Goal: Obtain resource: Obtain resource

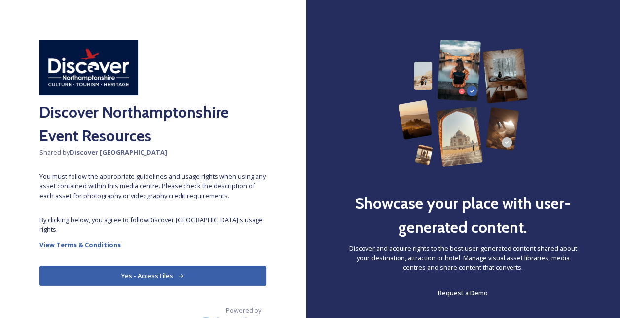
click at [145, 276] on button "Yes - Access Files" at bounding box center [152, 276] width 227 height 20
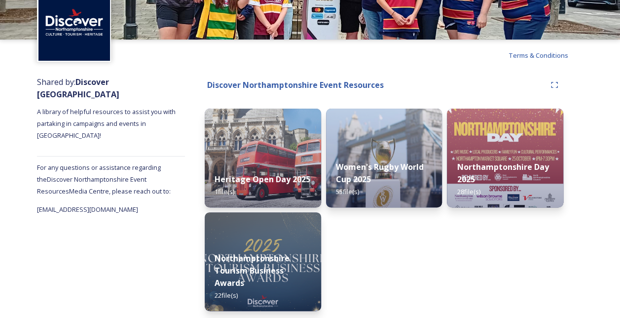
scroll to position [52, 0]
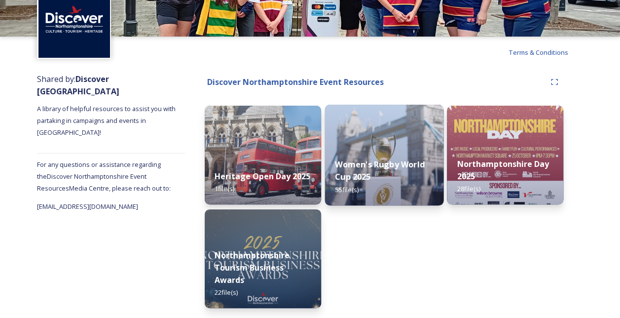
click at [371, 165] on strong "Women's Rugby World Cup 2025" at bounding box center [380, 170] width 90 height 24
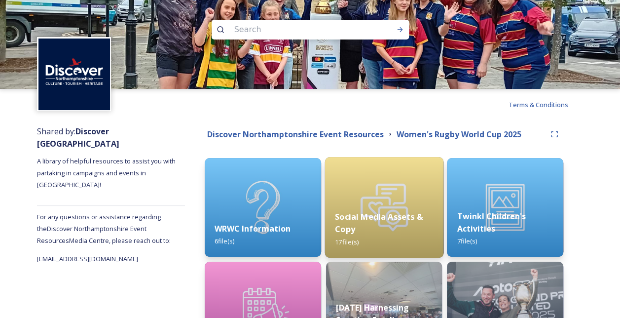
click at [409, 212] on strong "Social Media Assets & Copy" at bounding box center [378, 223] width 87 height 24
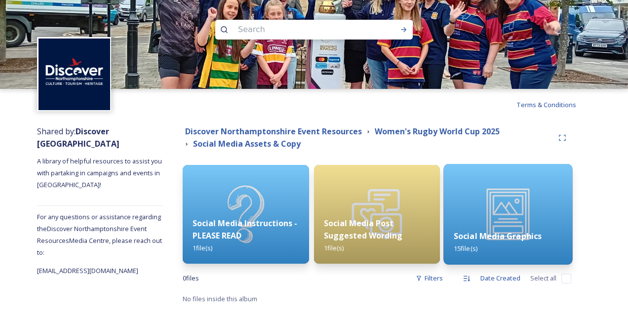
click at [482, 216] on img at bounding box center [508, 214] width 129 height 101
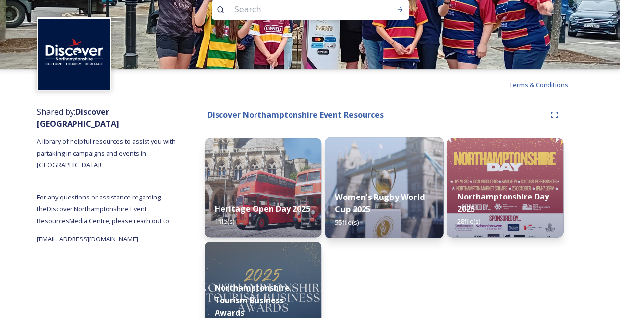
scroll to position [52, 0]
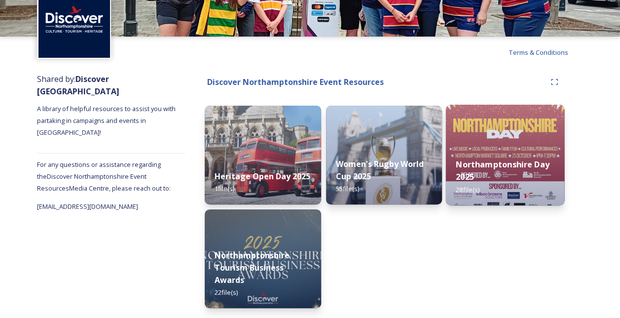
click at [473, 154] on div "Northamptonshire Day 2025 28 file(s)" at bounding box center [505, 176] width 118 height 57
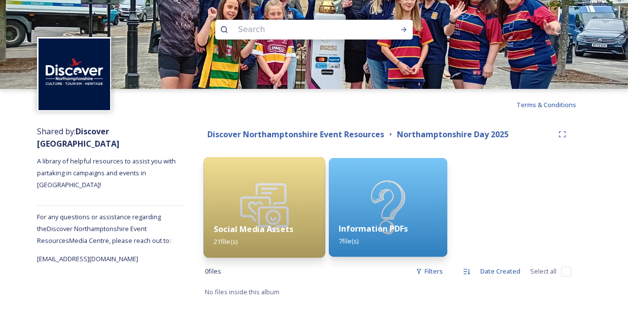
click at [289, 207] on img at bounding box center [264, 207] width 121 height 101
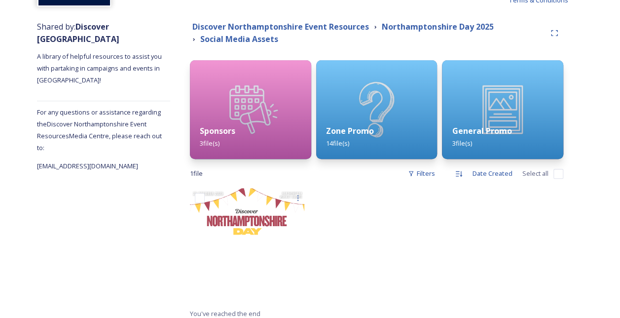
scroll to position [111, 0]
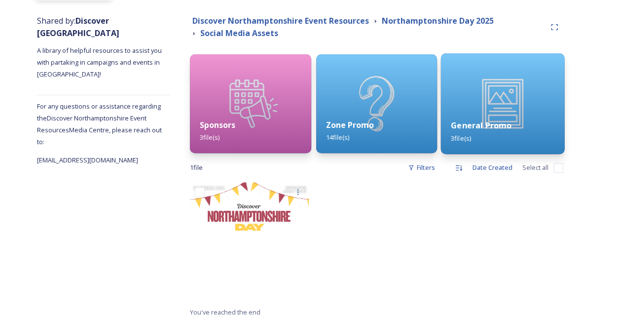
click at [487, 118] on div "General Promo 3 file(s)" at bounding box center [502, 131] width 123 height 45
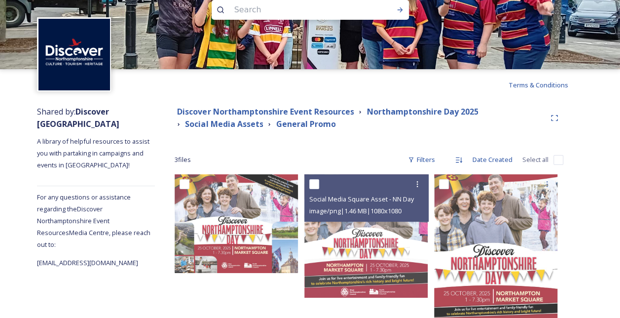
scroll to position [52, 0]
